Goal: Task Accomplishment & Management: Use online tool/utility

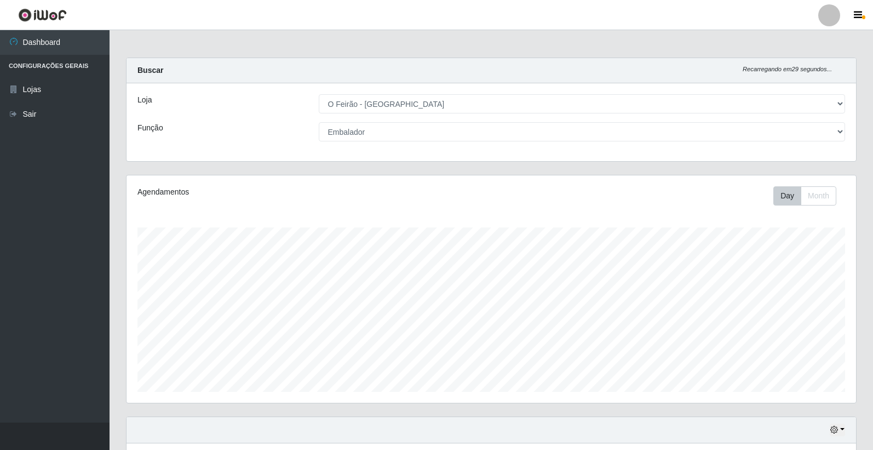
select select "327"
select select "1"
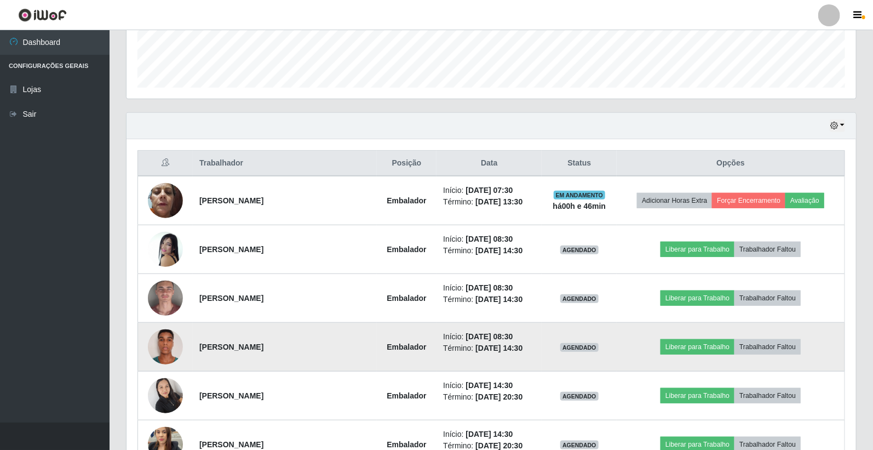
scroll to position [227, 729]
click at [686, 349] on button "Liberar para Trabalho" at bounding box center [697, 346] width 74 height 15
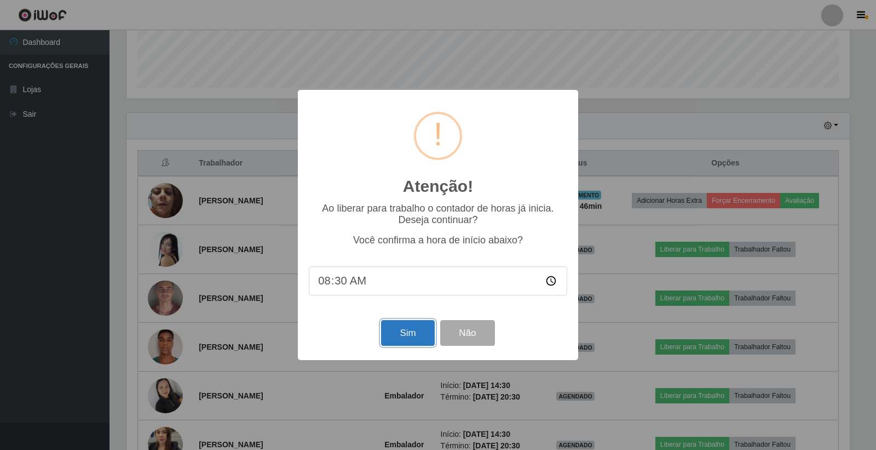
click at [410, 338] on button "Sim" at bounding box center [407, 333] width 53 height 26
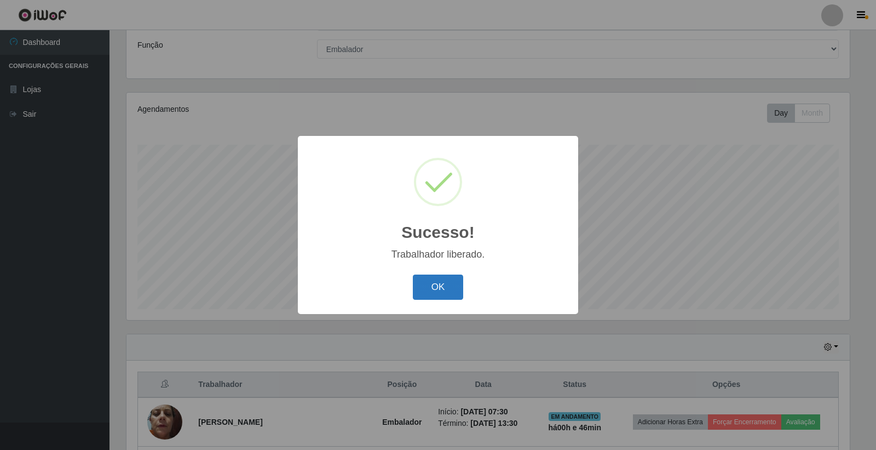
click at [435, 297] on button "OK" at bounding box center [438, 287] width 51 height 26
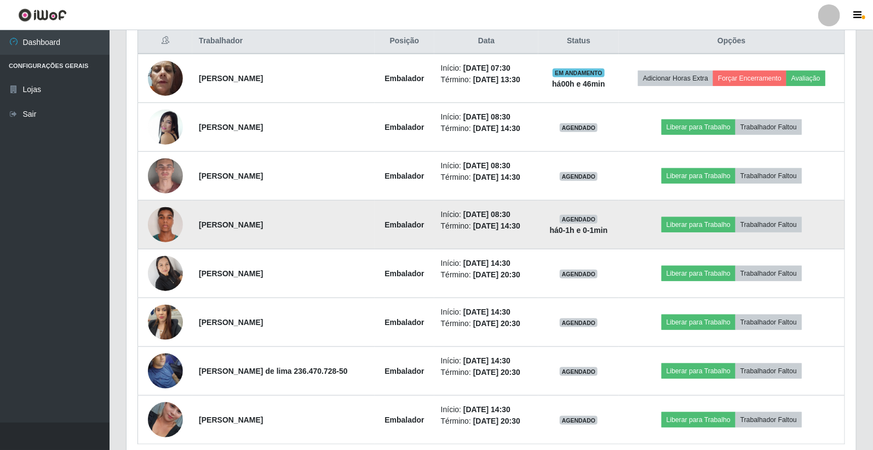
scroll to position [447, 0]
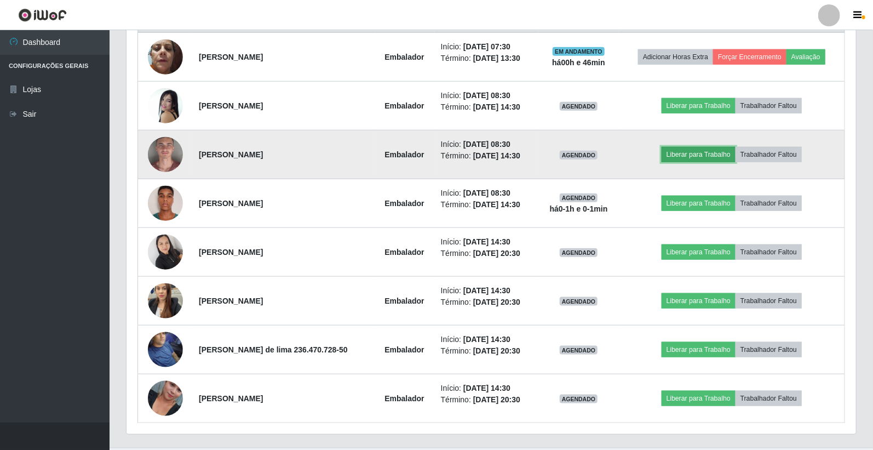
click at [703, 152] on button "Liberar para Trabalho" at bounding box center [699, 154] width 74 height 15
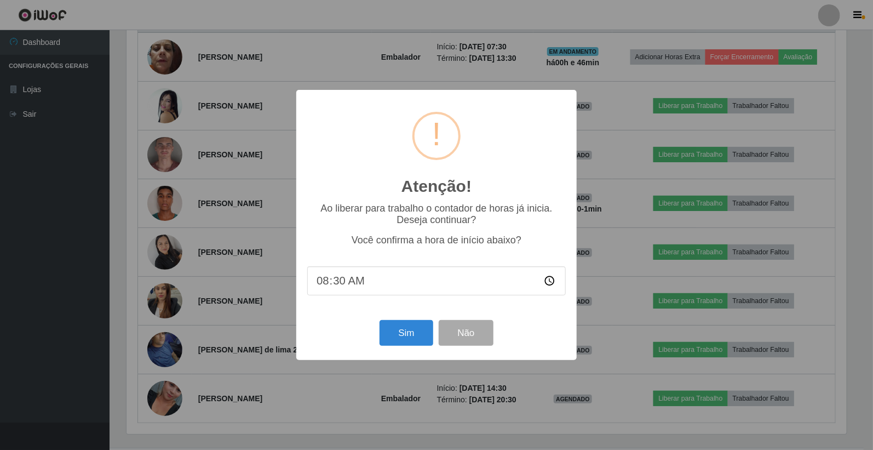
scroll to position [227, 723]
click at [411, 336] on button "Sim" at bounding box center [407, 333] width 53 height 26
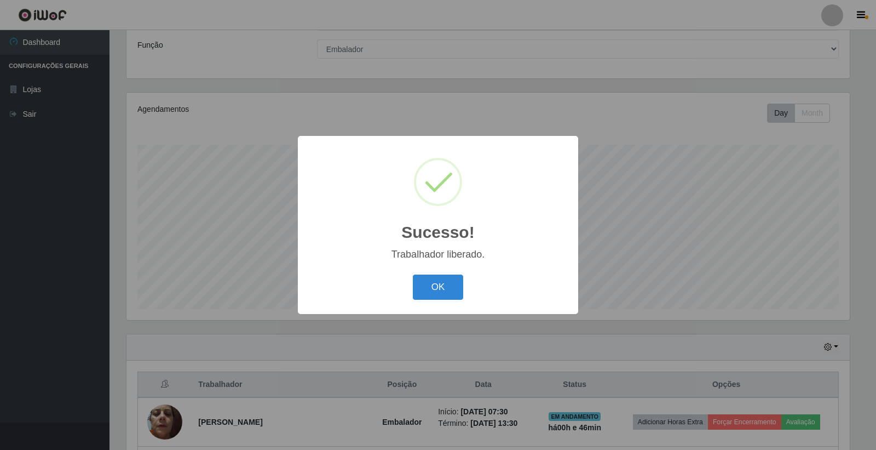
drag, startPoint x: 451, startPoint y: 284, endPoint x: 438, endPoint y: 286, distance: 12.8
click at [447, 284] on button "OK" at bounding box center [438, 287] width 51 height 26
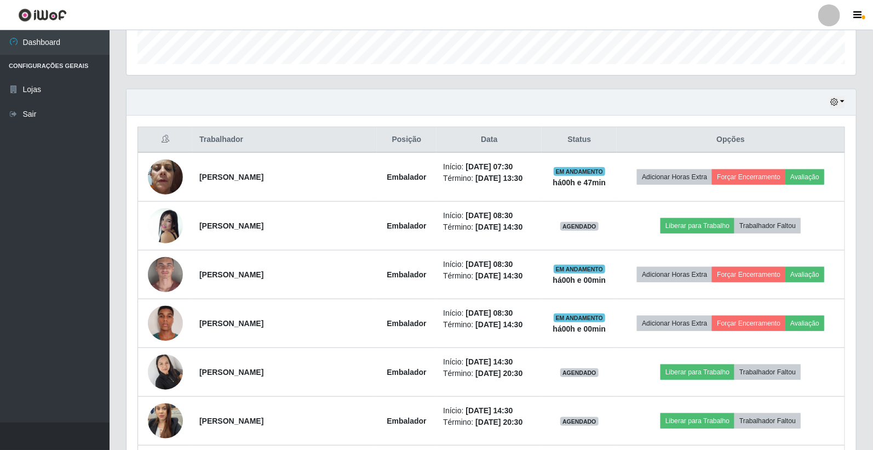
scroll to position [387, 0]
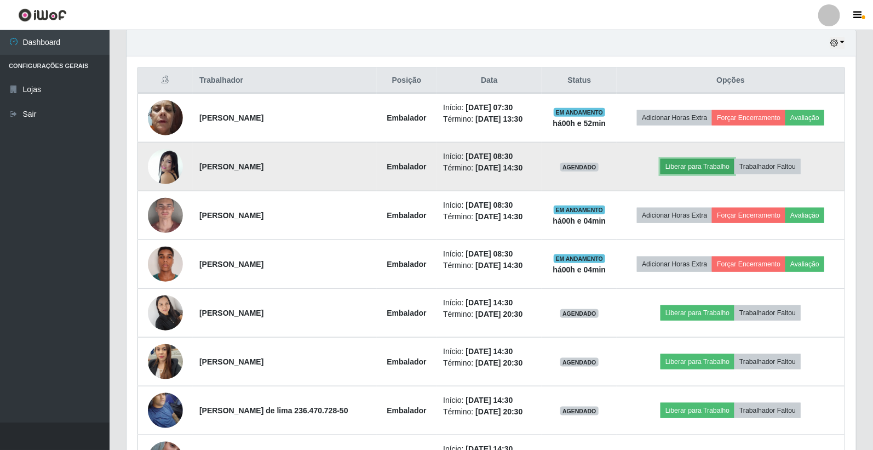
click at [692, 165] on button "Liberar para Trabalho" at bounding box center [697, 166] width 74 height 15
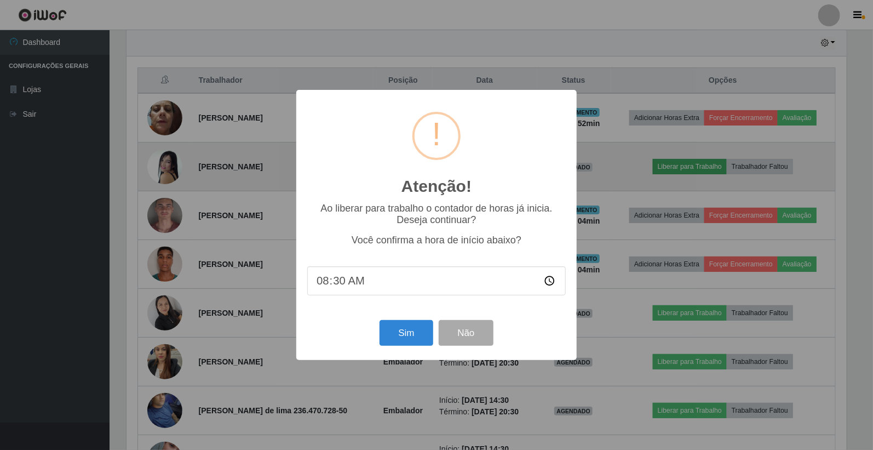
scroll to position [227, 723]
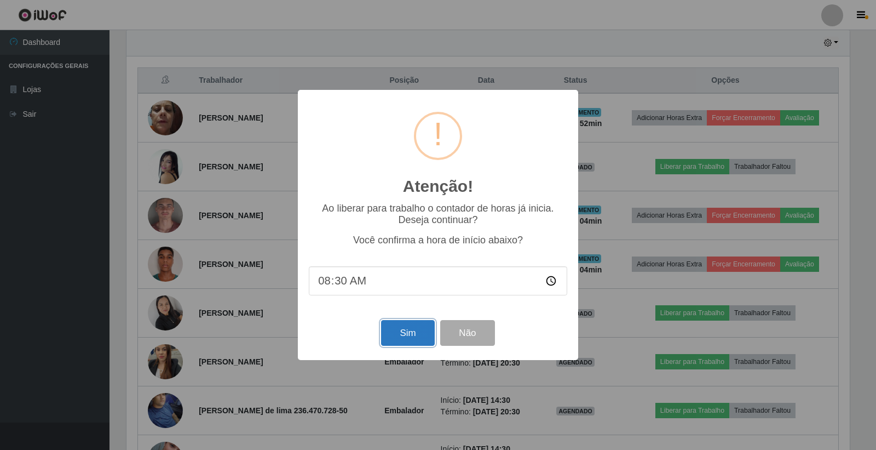
click at [405, 340] on button "Sim" at bounding box center [407, 333] width 53 height 26
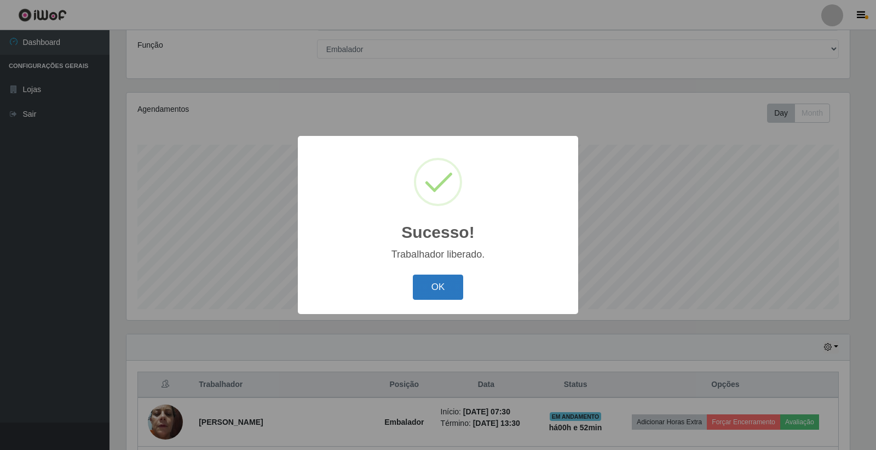
click at [432, 283] on button "OK" at bounding box center [438, 287] width 51 height 26
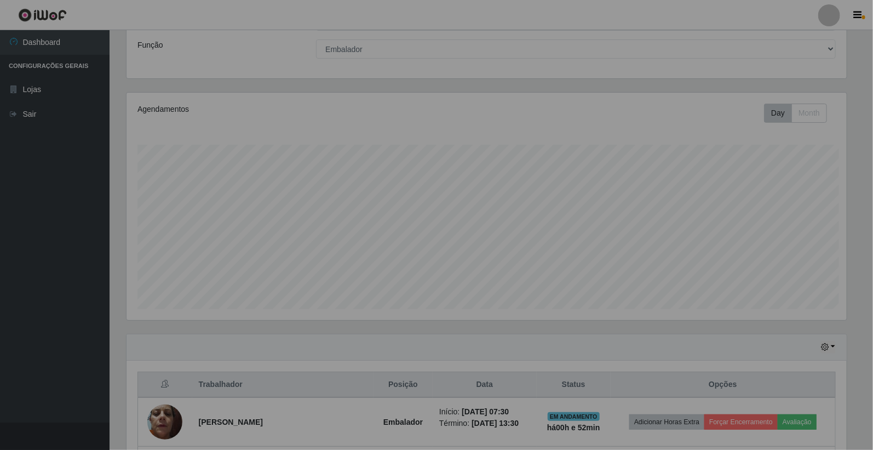
scroll to position [227, 729]
